Goal: Find specific page/section: Find specific page/section

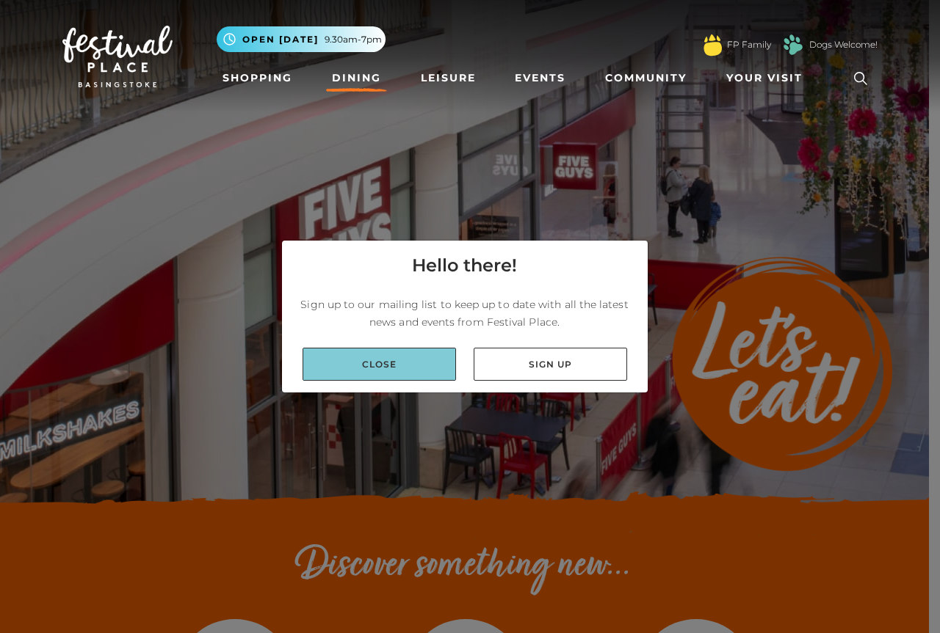
click at [363, 364] on link "Close" at bounding box center [378, 364] width 153 height 33
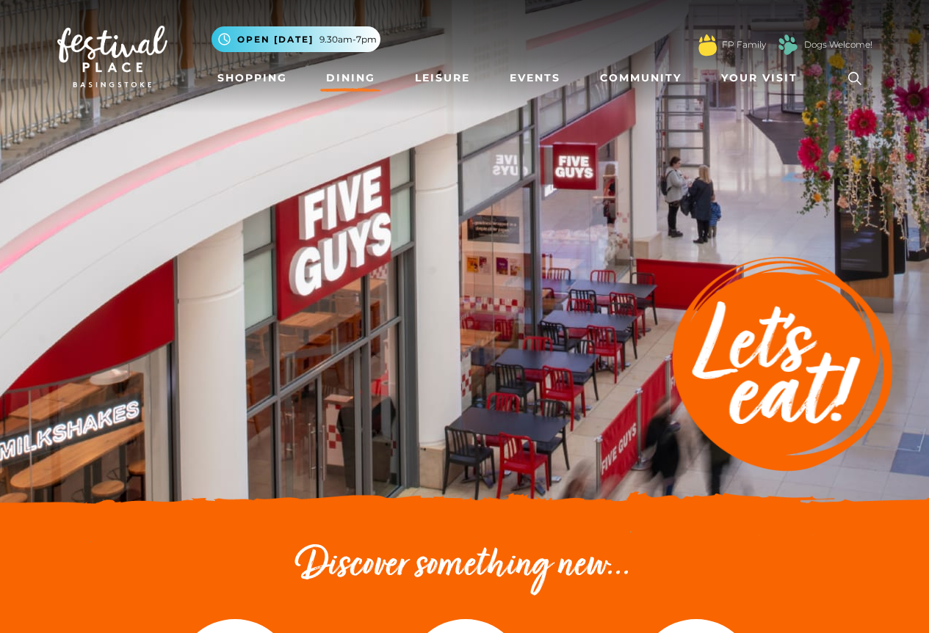
click at [351, 75] on link "Dining" at bounding box center [350, 78] width 61 height 27
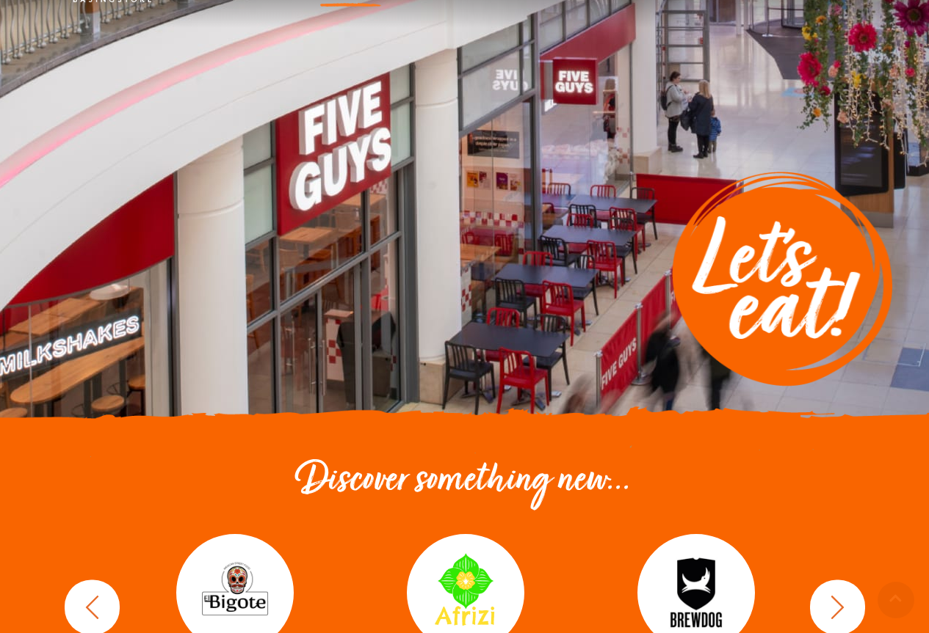
scroll to position [250, 0]
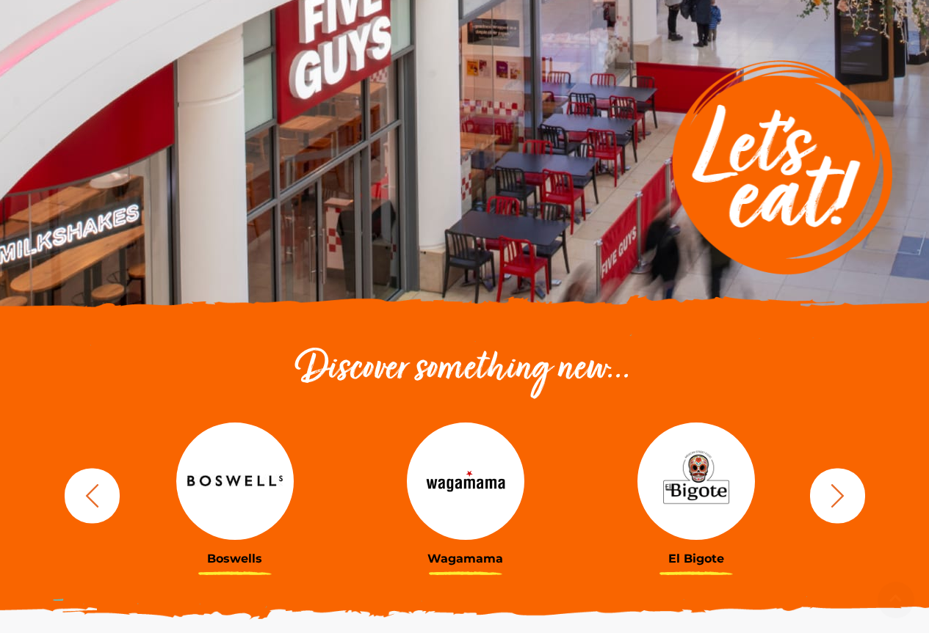
scroll to position [440, 0]
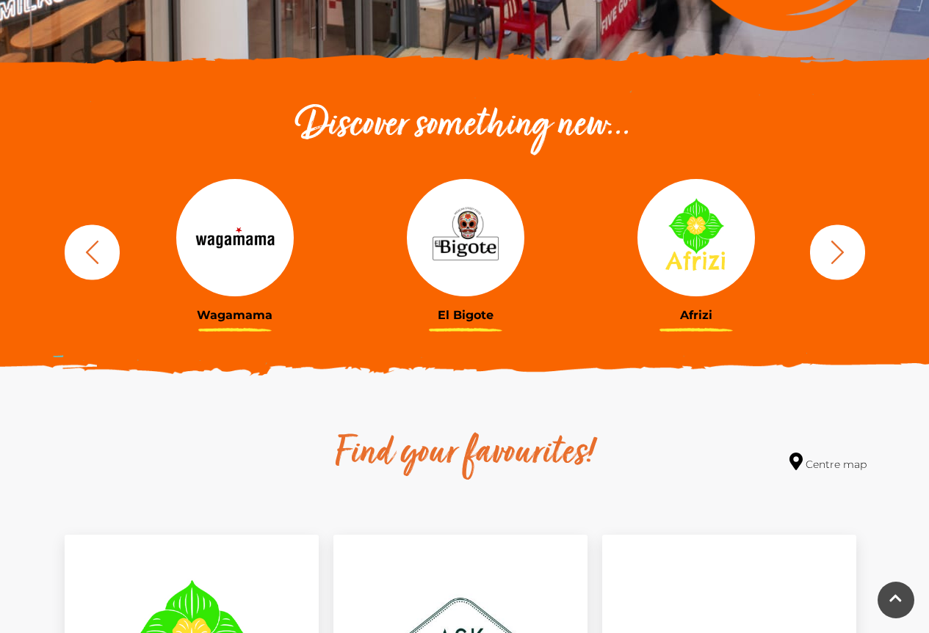
click at [843, 259] on icon "button" at bounding box center [837, 252] width 27 height 27
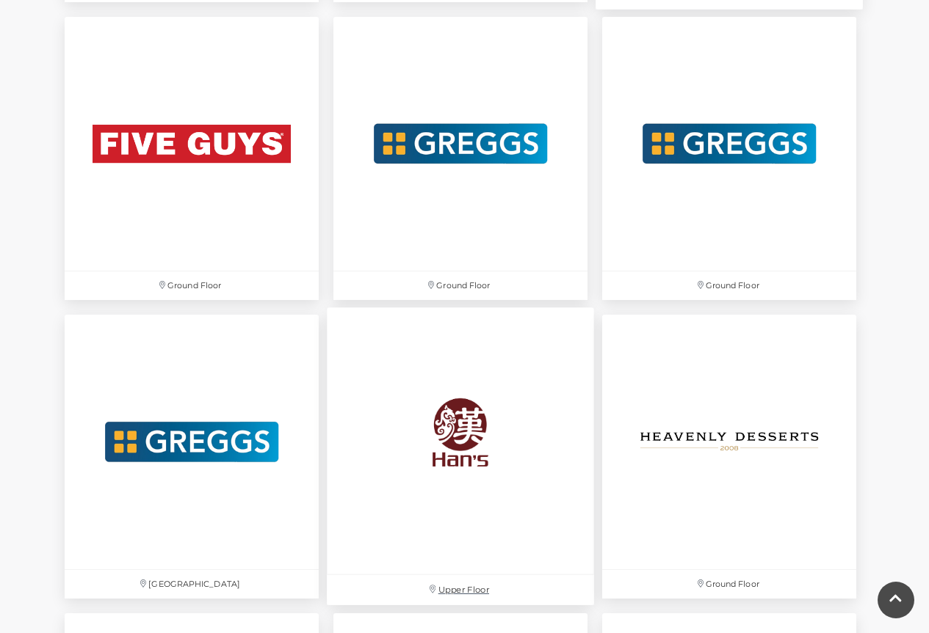
scroll to position [2936, 0]
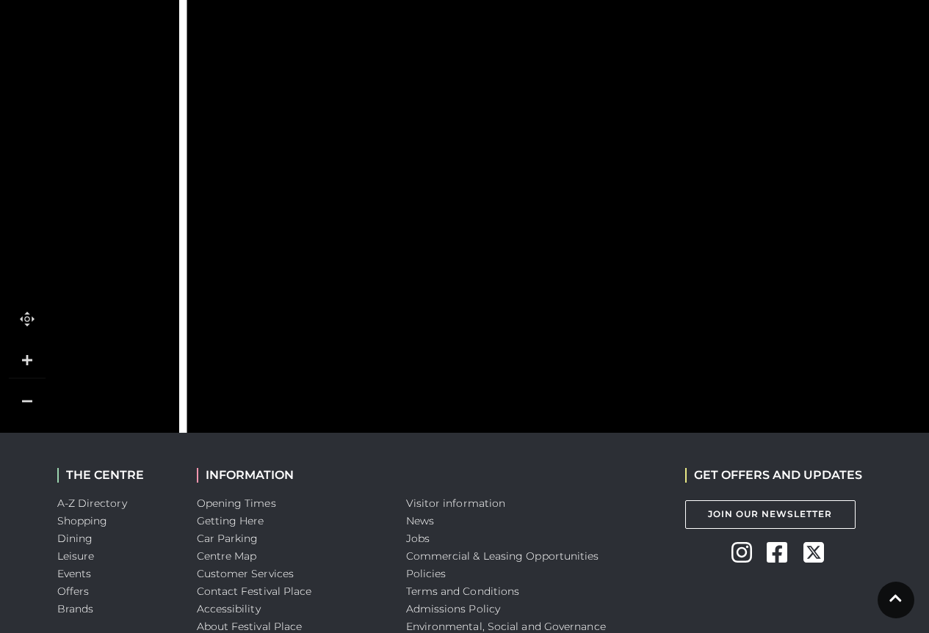
scroll to position [1194, 0]
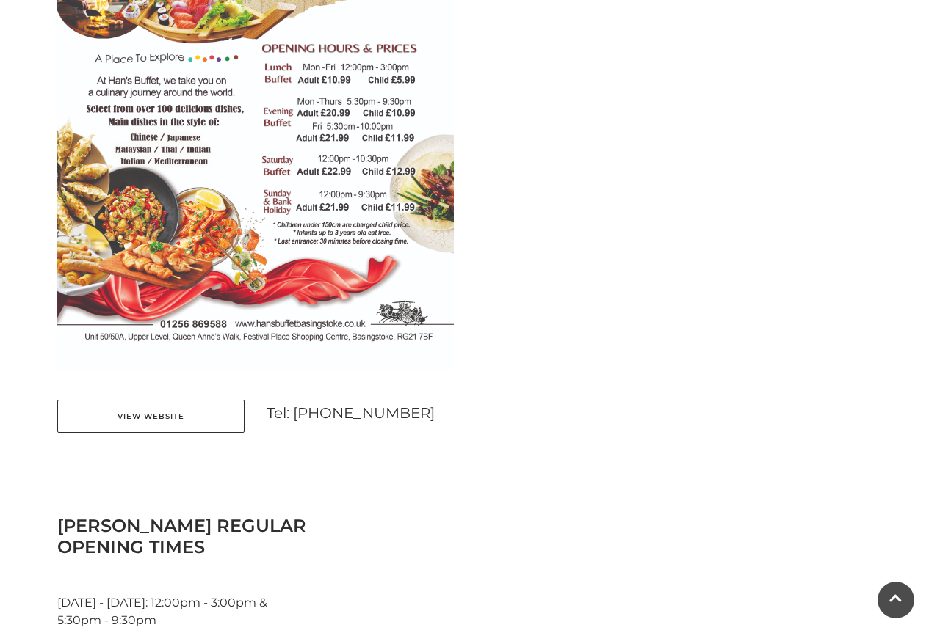
scroll to position [1028, 0]
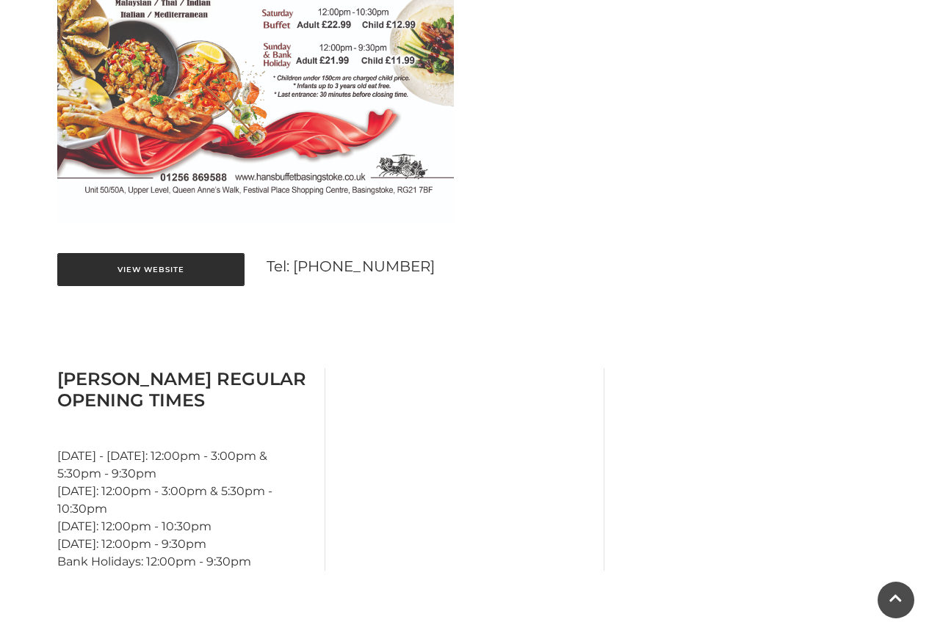
click at [189, 261] on link "View Website" at bounding box center [150, 269] width 187 height 33
